Goal: Transaction & Acquisition: Purchase product/service

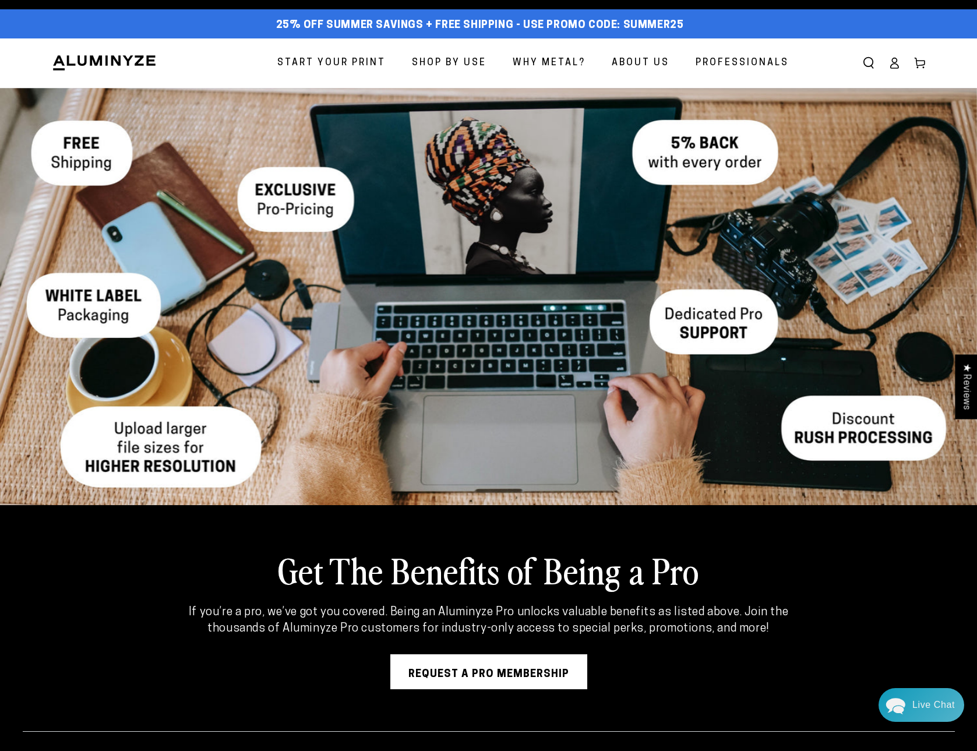
scroll to position [9, 0]
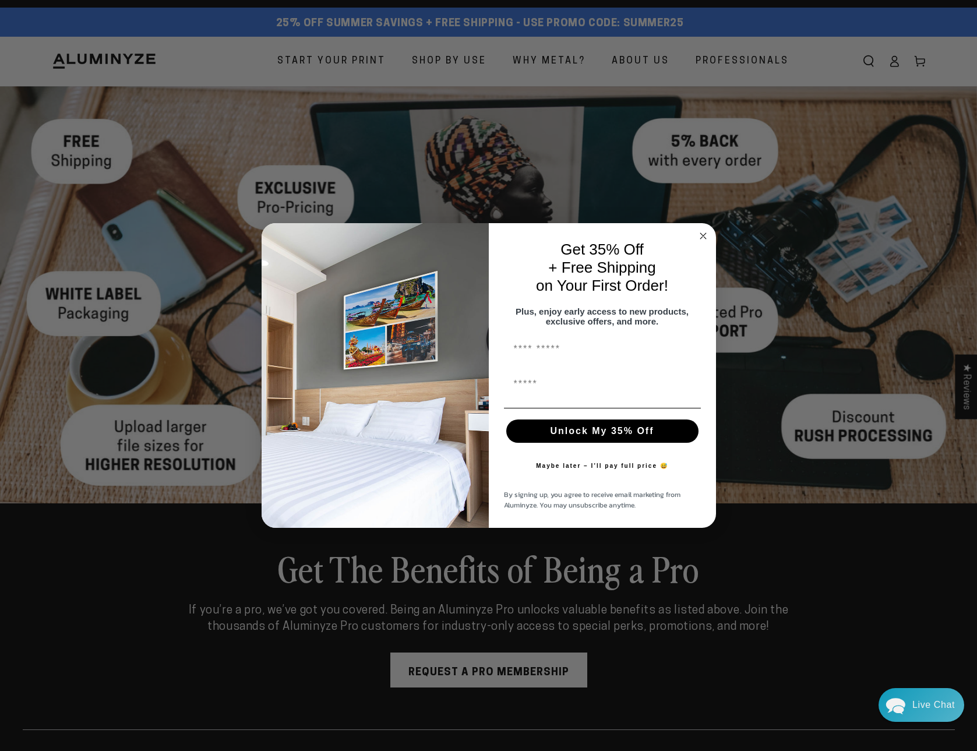
click at [703, 230] on circle "Close dialog" at bounding box center [702, 235] width 13 height 13
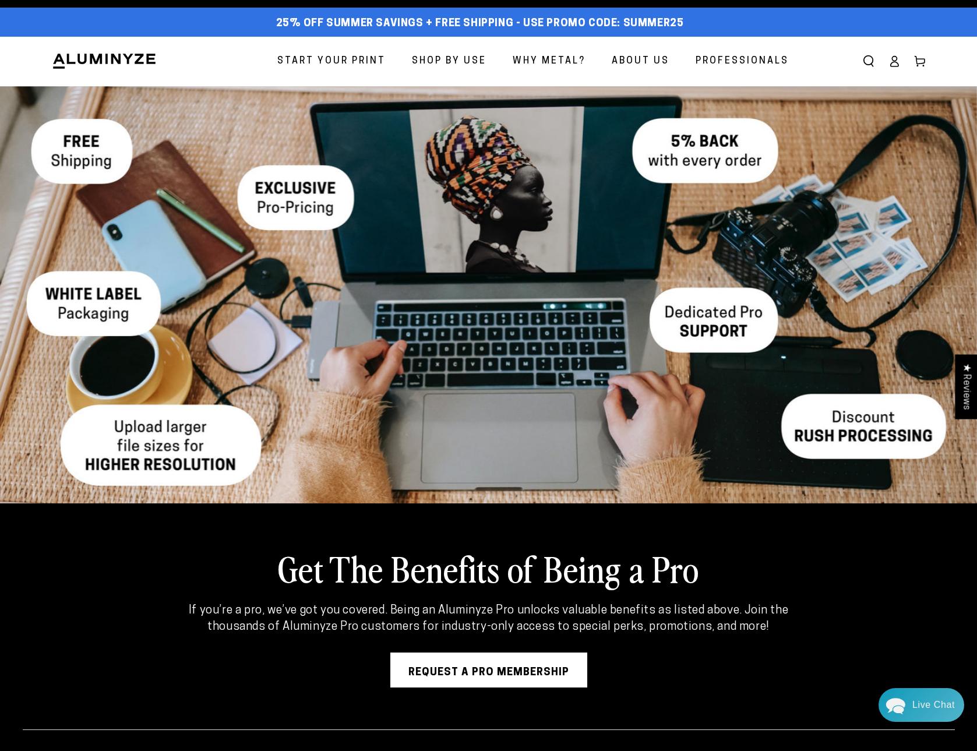
scroll to position [12, 0]
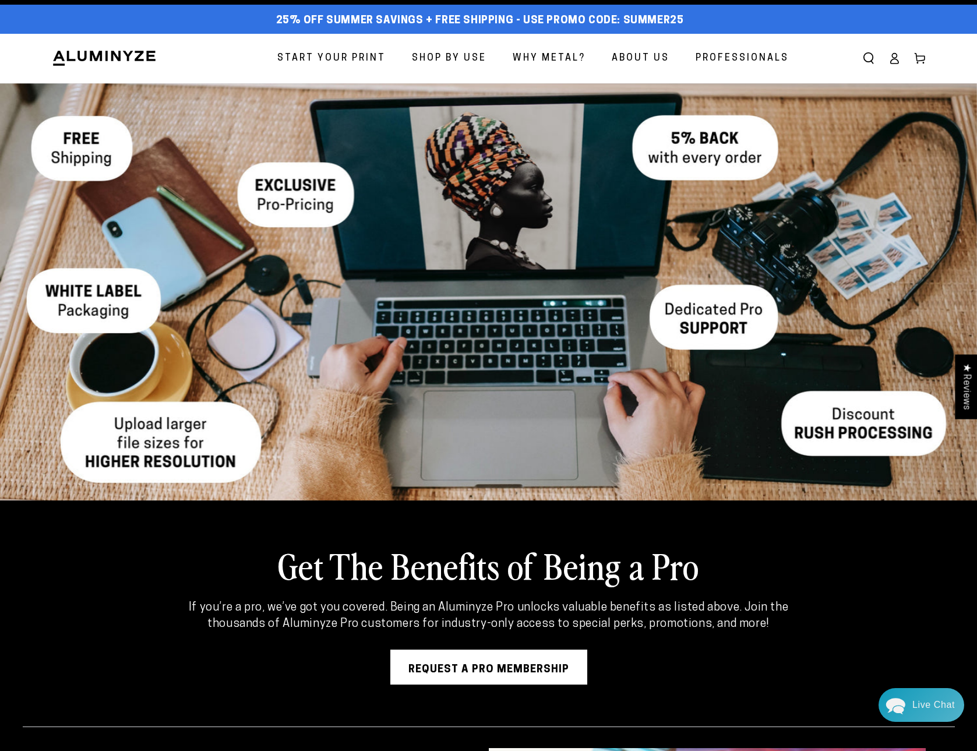
click at [337, 57] on span "Start Your Print" at bounding box center [331, 58] width 108 height 17
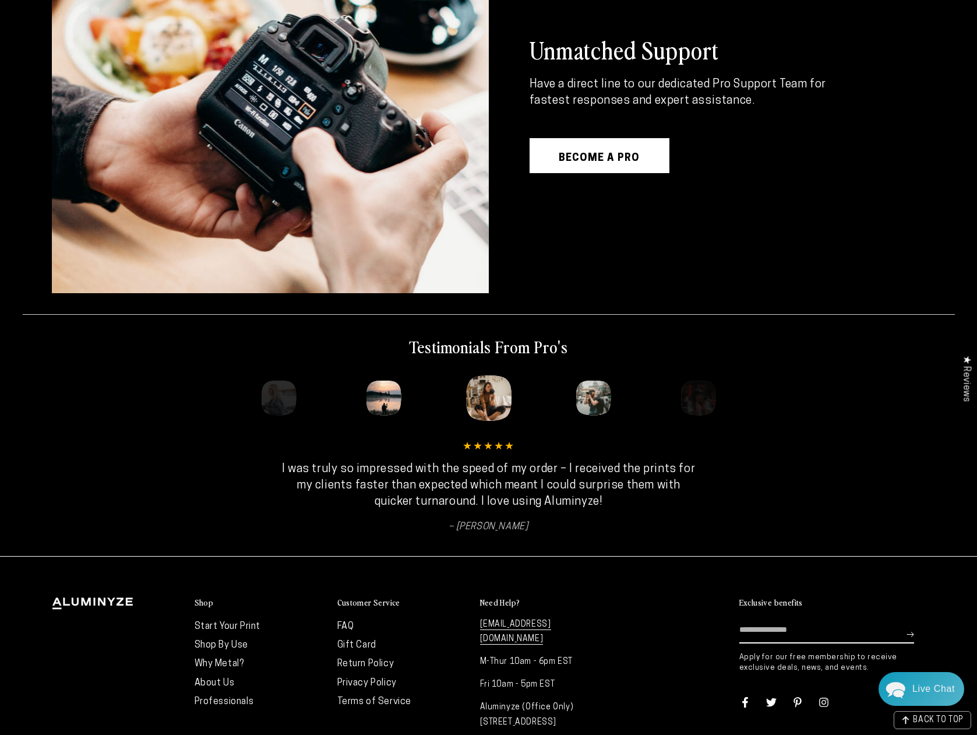
scroll to position [2155, 0]
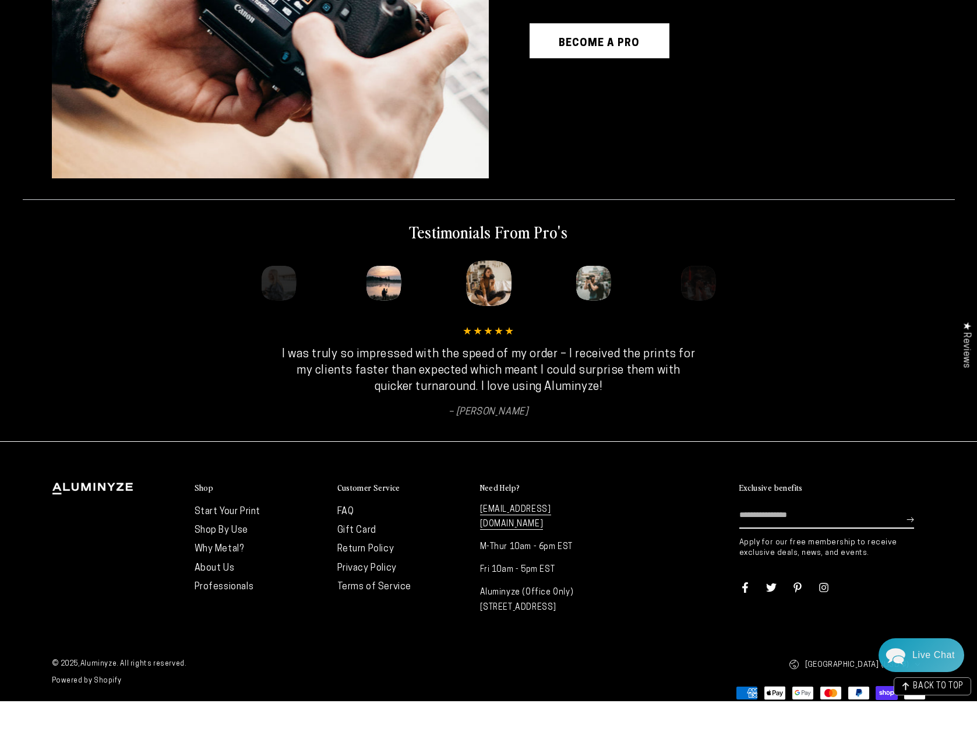
click at [224, 541] on link "Start Your Print" at bounding box center [228, 545] width 66 height 9
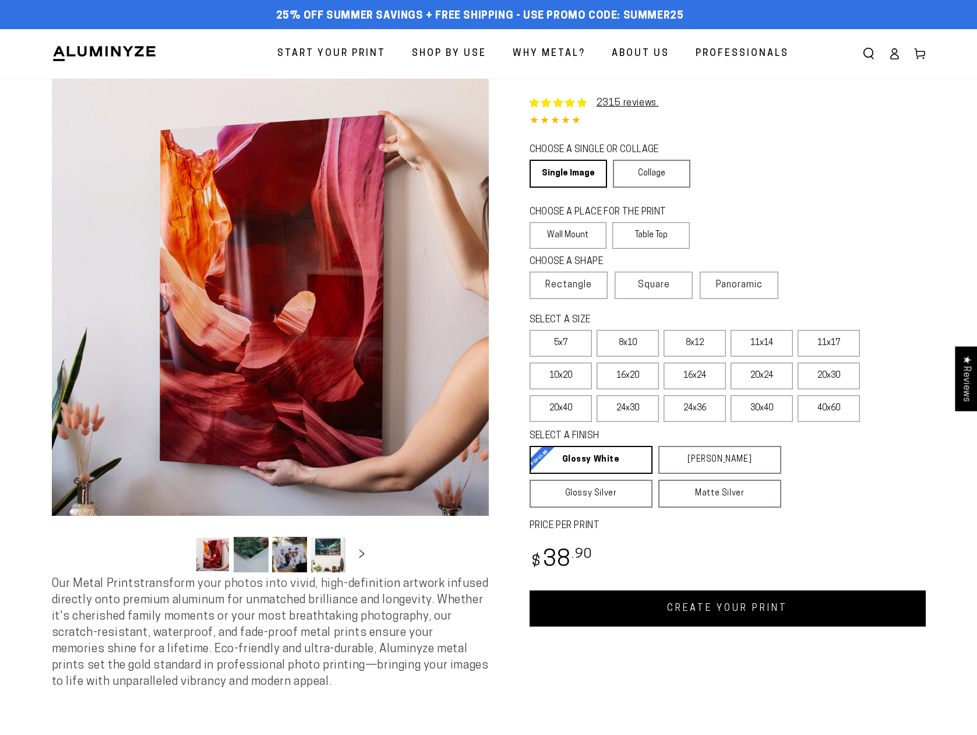
select select "**********"
click at [749, 284] on span "Panoramic" at bounding box center [739, 284] width 47 height 9
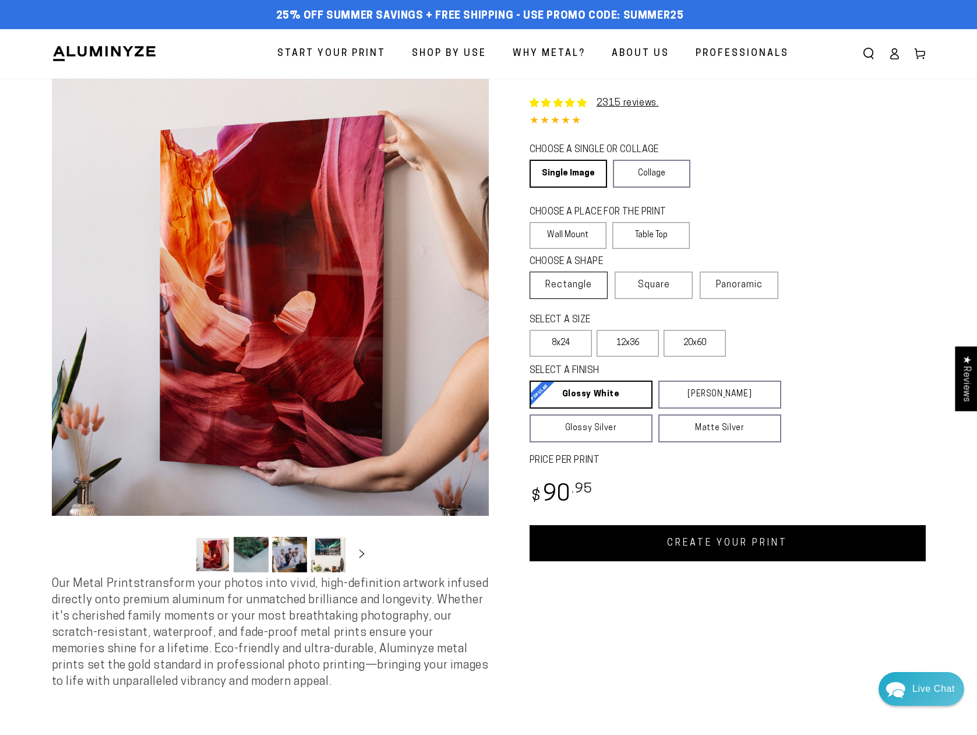
click at [568, 290] on span "Rectangle" at bounding box center [568, 285] width 47 height 14
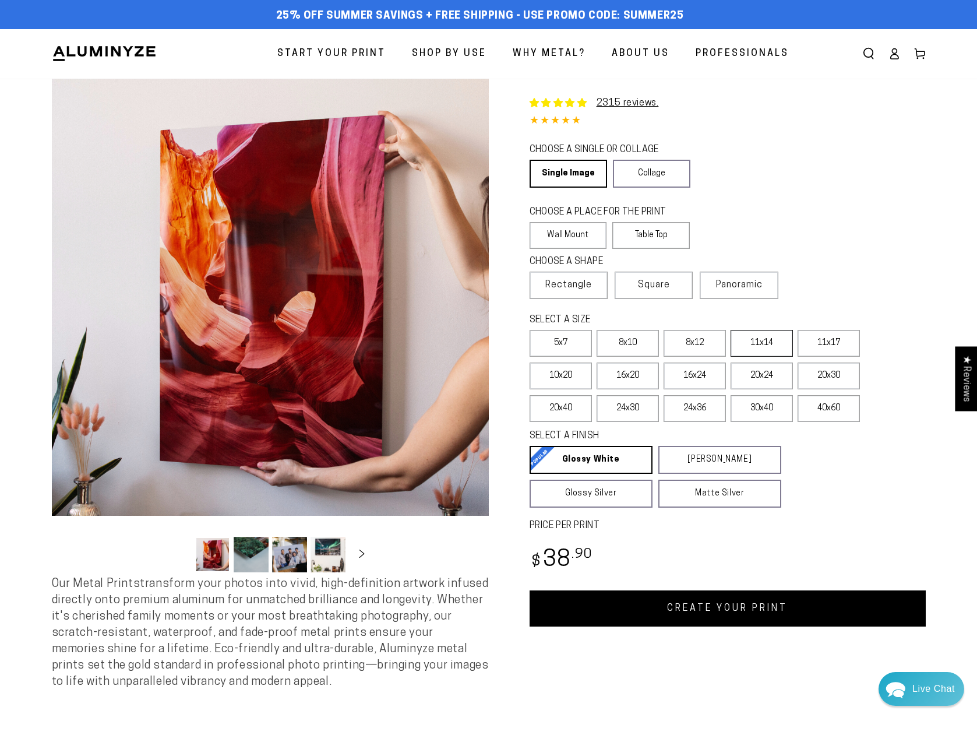
click at [767, 339] on label "11x14" at bounding box center [762, 343] width 62 height 27
click at [692, 341] on label "8x12" at bounding box center [695, 343] width 62 height 27
click at [755, 340] on label "11x14" at bounding box center [762, 343] width 62 height 27
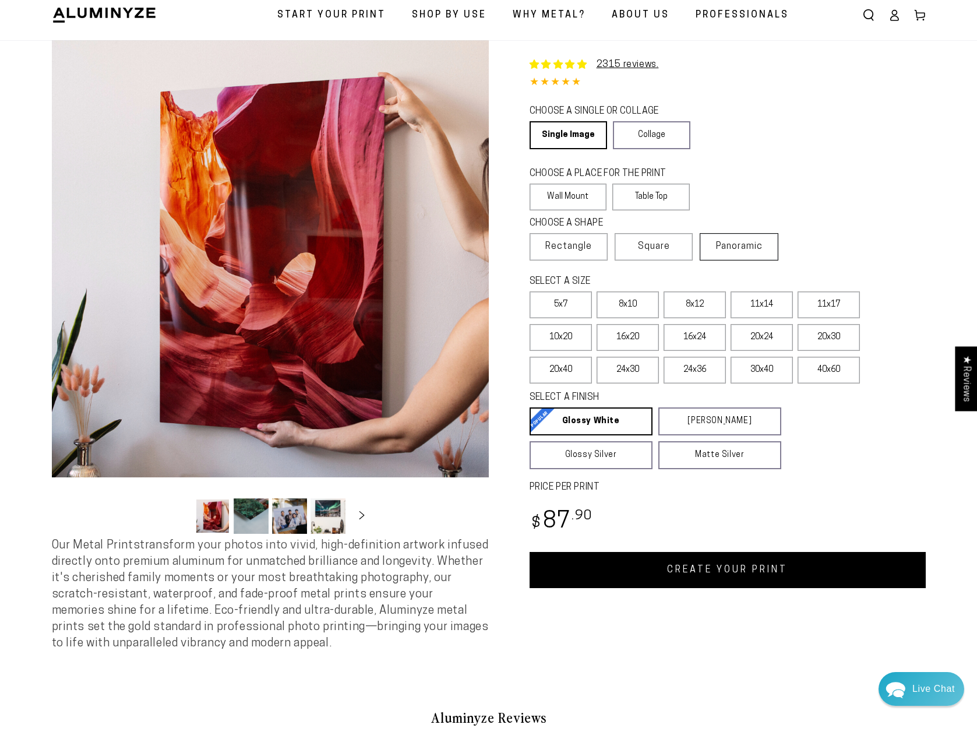
click at [770, 259] on label "Panoramic" at bounding box center [739, 246] width 78 height 27
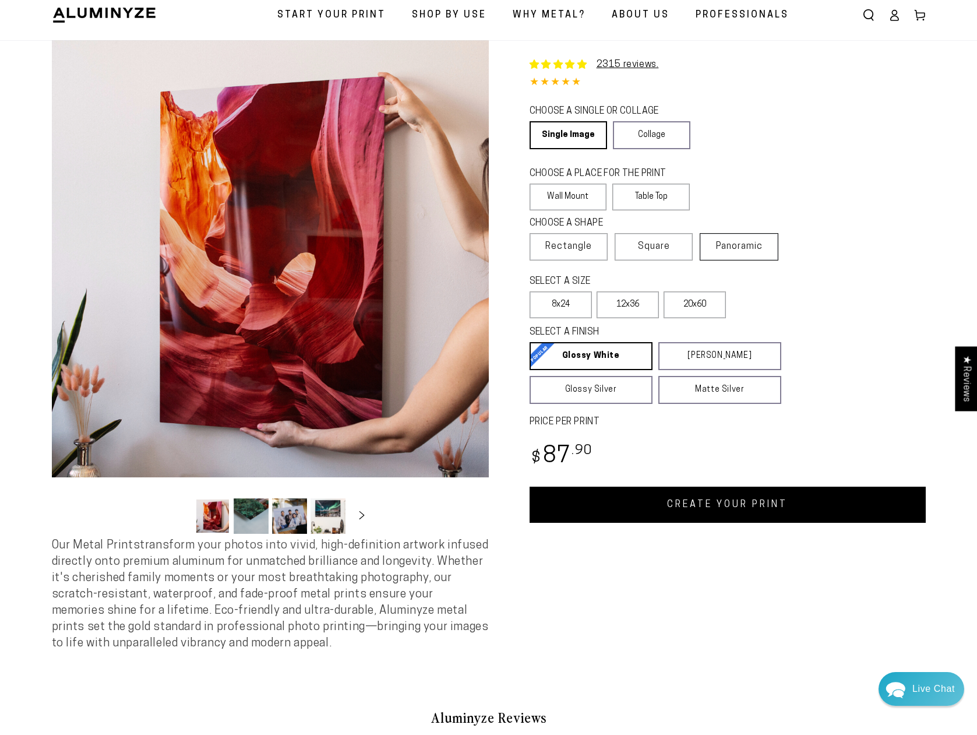
scroll to position [36, 0]
